Goal: Information Seeking & Learning: Find specific fact

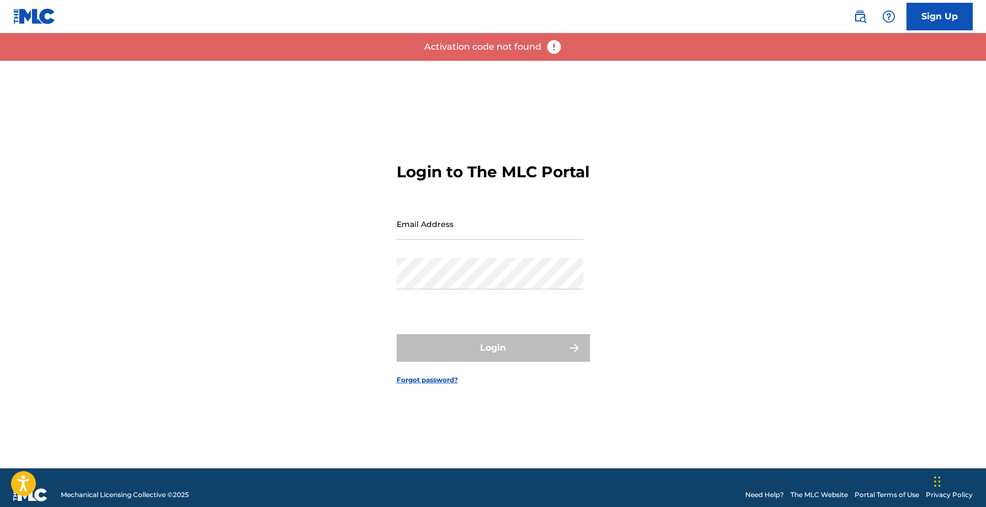
click at [859, 13] on img at bounding box center [860, 16] width 13 height 13
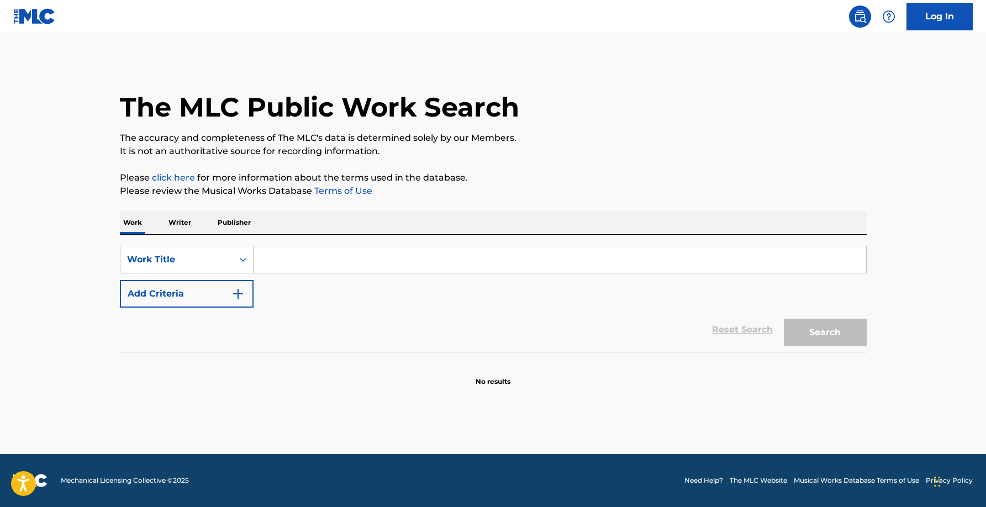
click at [289, 266] on input "Search Form" at bounding box center [560, 259] width 613 height 27
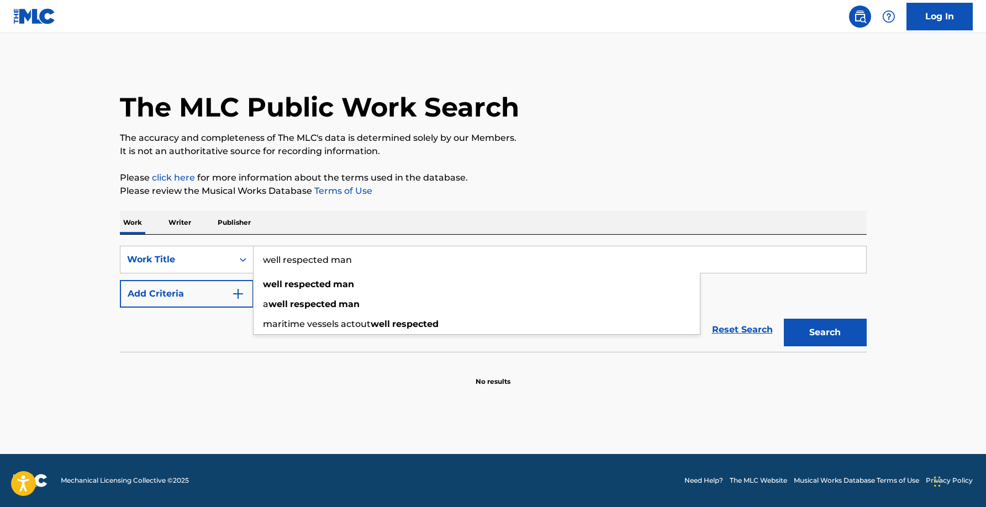
type input "well respected man"
click at [784, 319] on button "Search" at bounding box center [825, 333] width 83 height 28
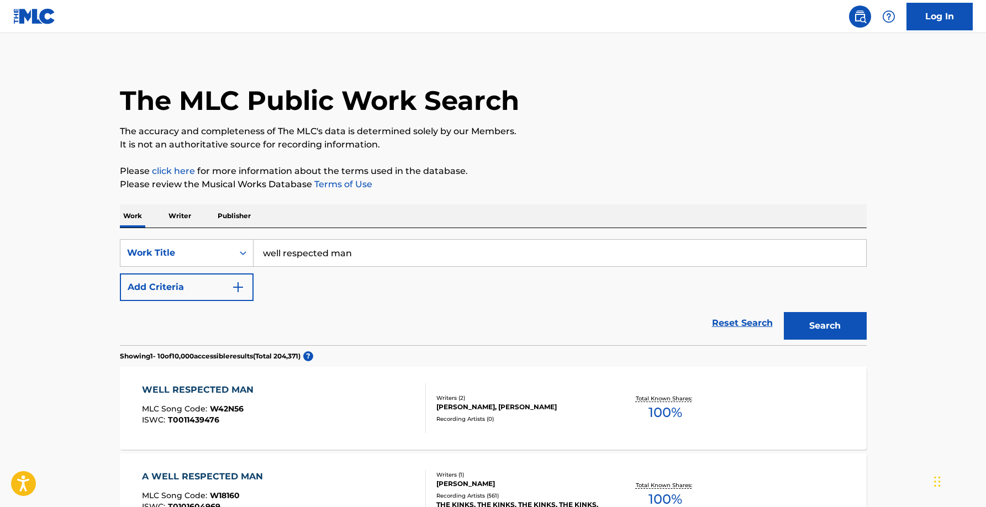
scroll to position [148, 0]
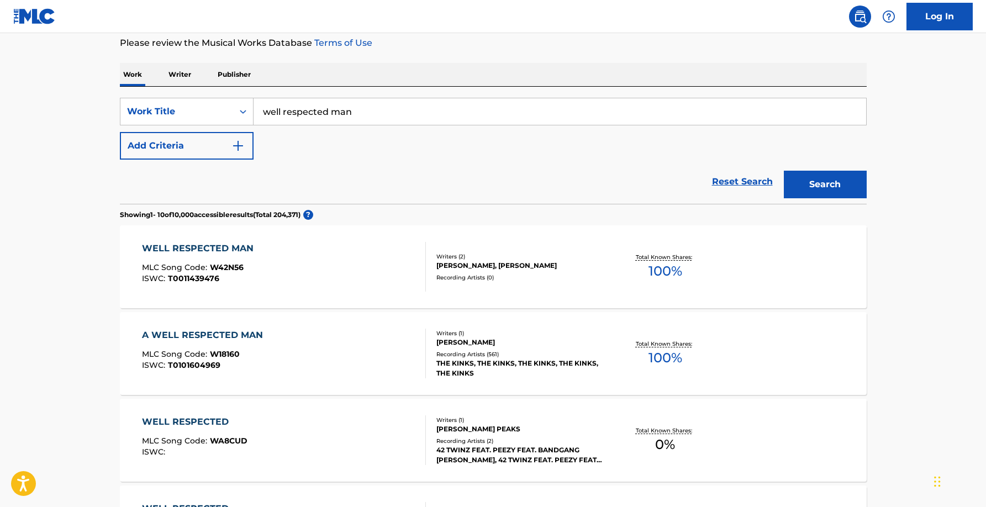
click at [404, 343] on div "A WELL RESPECTED MAN MLC Song Code : W18160 ISWC : T0101604969" at bounding box center [284, 354] width 284 height 50
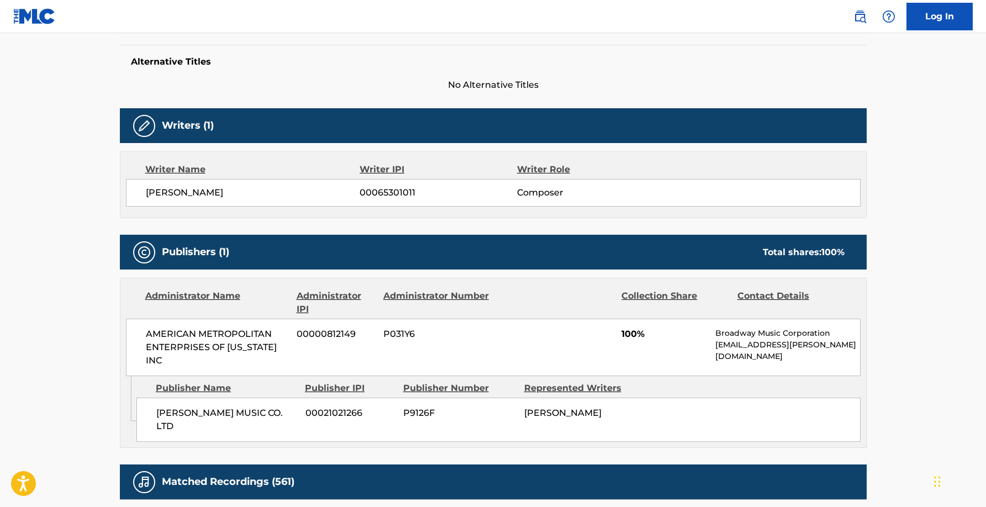
scroll to position [285, 0]
